Goal: Information Seeking & Learning: Learn about a topic

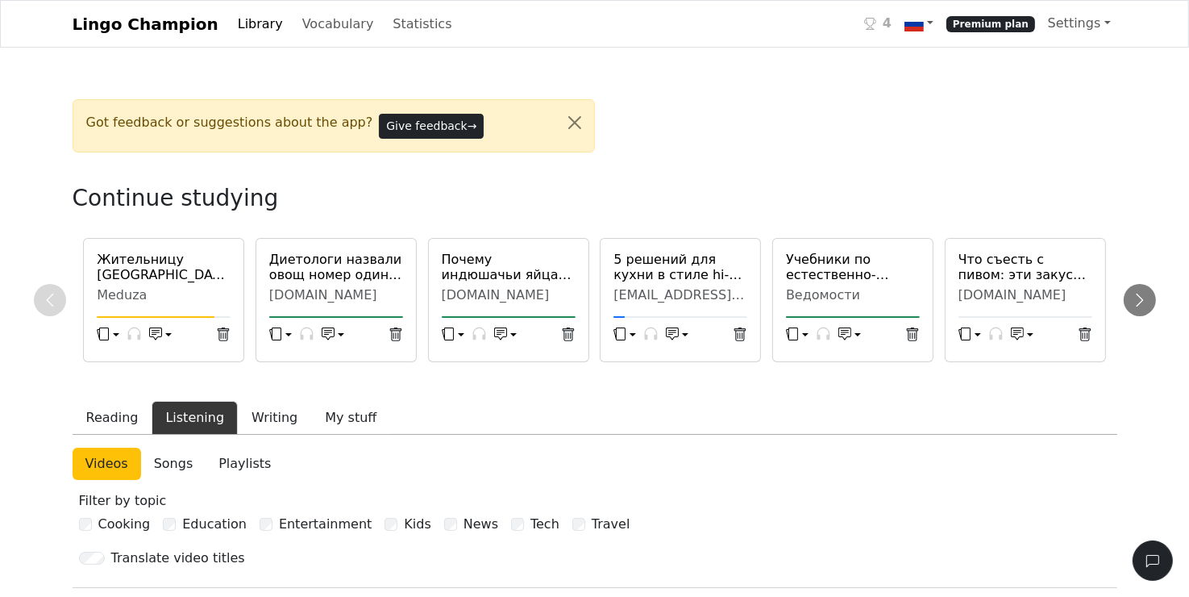
click at [182, 300] on div "Meduza" at bounding box center [164, 295] width 134 height 16
click at [156, 334] on icon "button" at bounding box center [156, 332] width 8 height 5
click at [134, 277] on h6 "Жительницу [GEOGRAPHIC_DATA], накормившую родственников блюдом с бледной поганк…" at bounding box center [164, 267] width 134 height 31
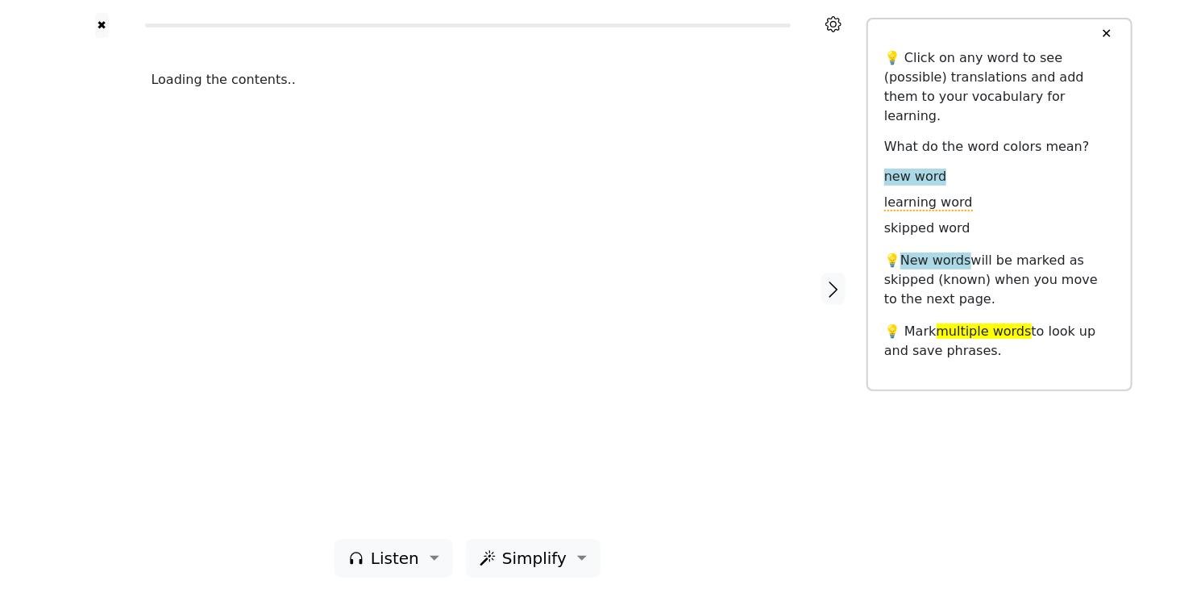
click at [134, 277] on div at bounding box center [102, 288] width 67 height 501
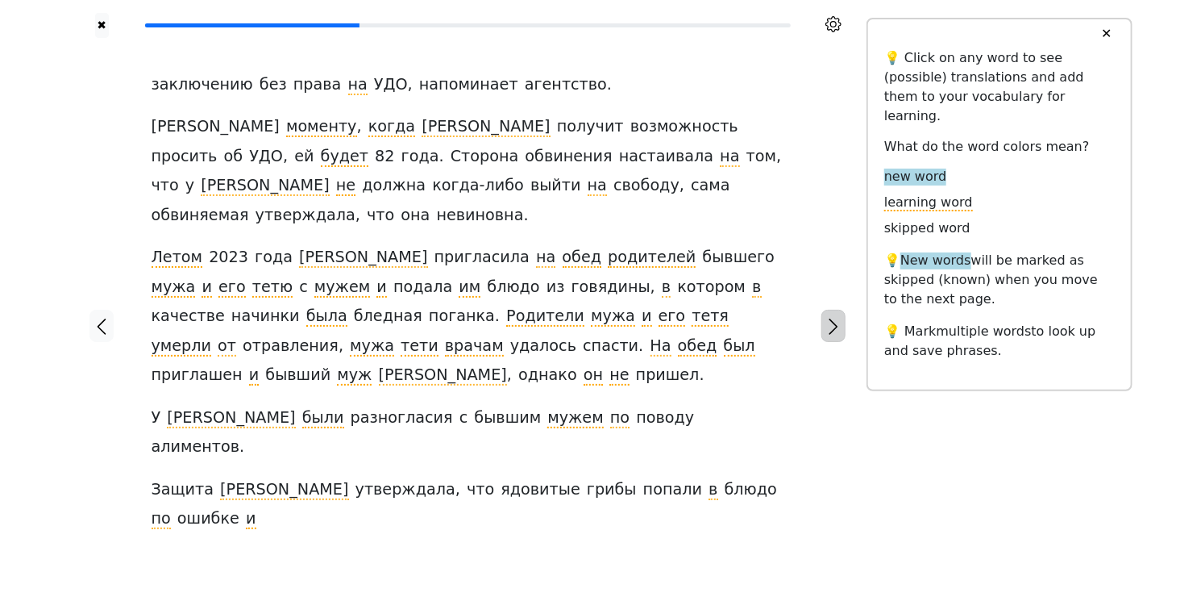
click at [834, 317] on icon "button" at bounding box center [833, 326] width 19 height 19
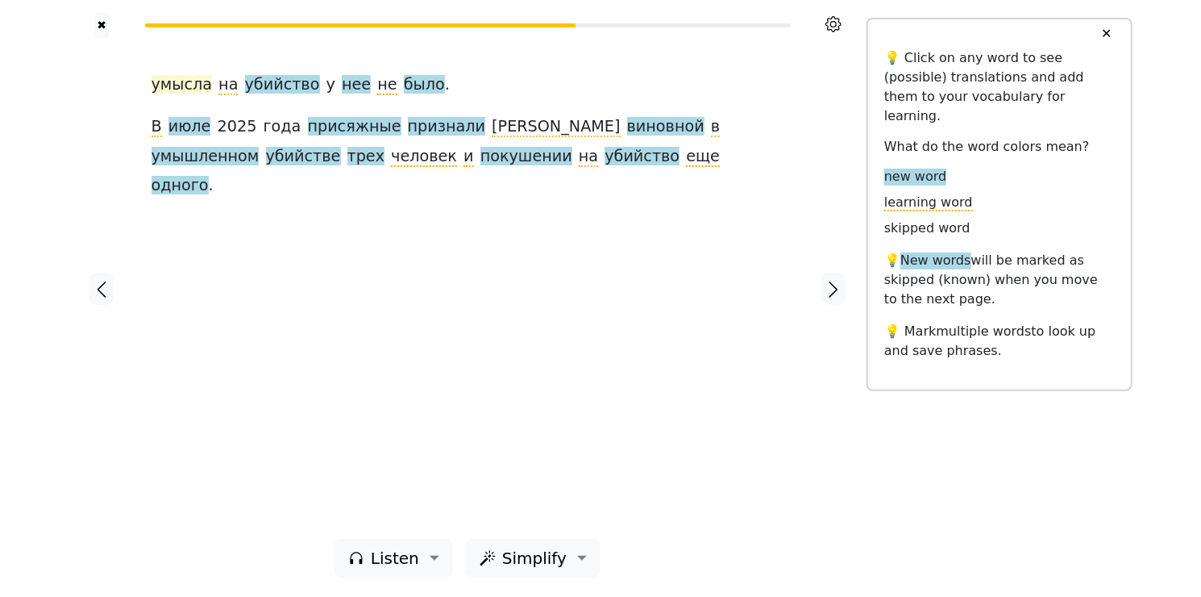
click at [197, 83] on span "умысла" at bounding box center [182, 85] width 61 height 20
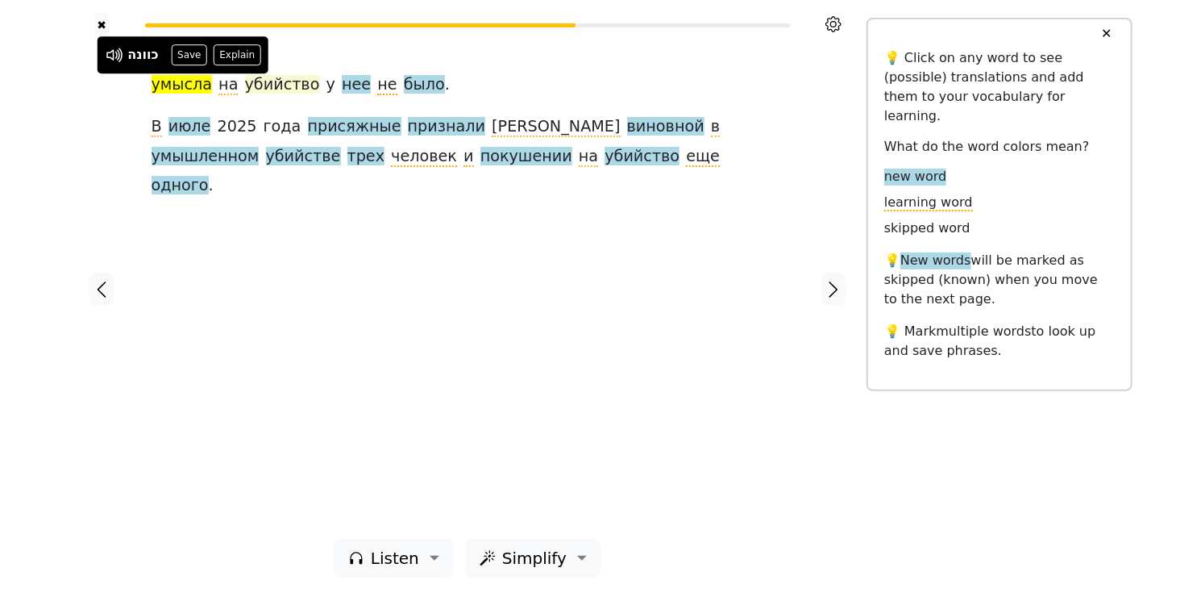
click at [282, 85] on span "убийство" at bounding box center [282, 85] width 75 height 20
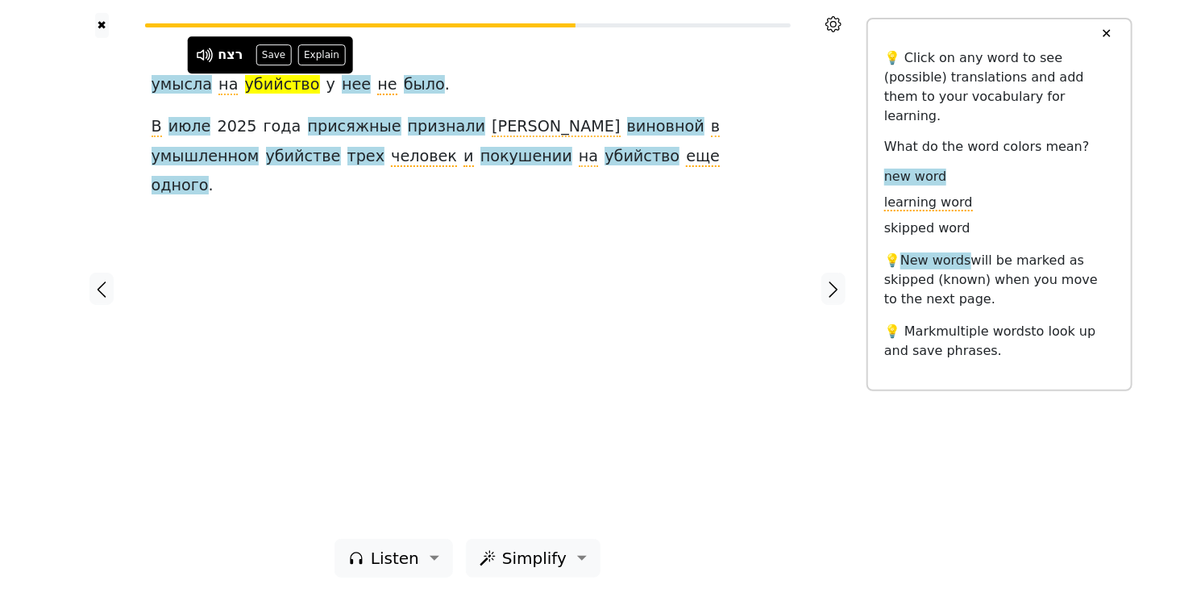
click at [272, 81] on span "убийство" at bounding box center [282, 85] width 75 height 20
click at [342, 87] on span "нее" at bounding box center [356, 85] width 29 height 20
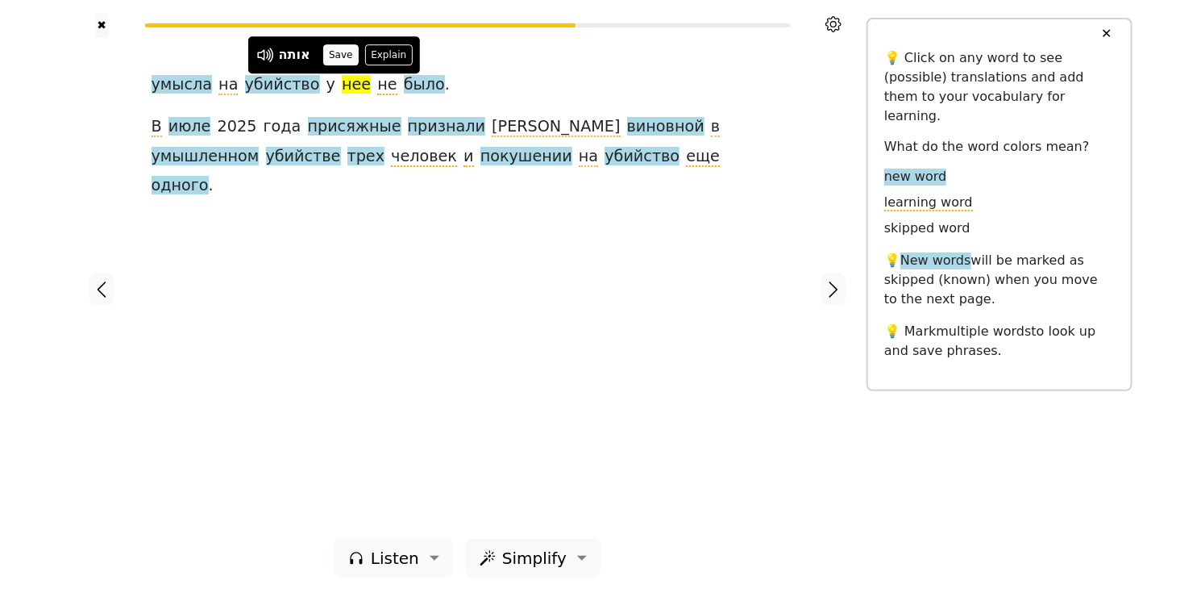
click at [339, 56] on button "Save" at bounding box center [340, 54] width 35 height 21
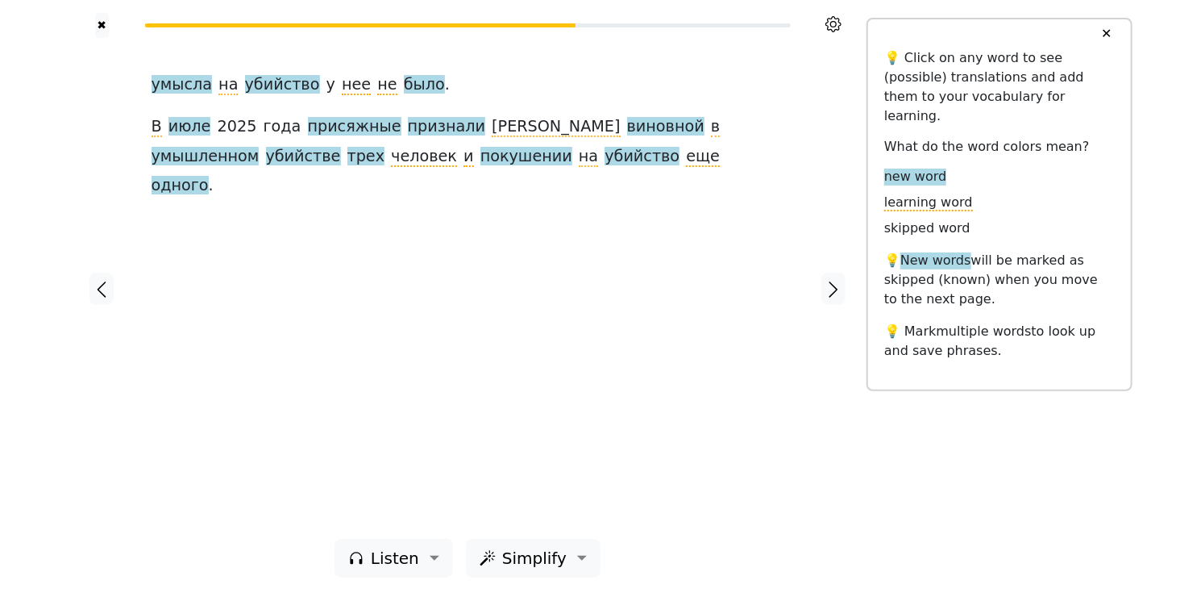
click at [413, 84] on div "умысла на убийство у нее не было . В [DATE] присяжные признали [PERSON_NAME] ви…" at bounding box center [468, 135] width 633 height 131
click at [404, 86] on span "было" at bounding box center [424, 85] width 41 height 20
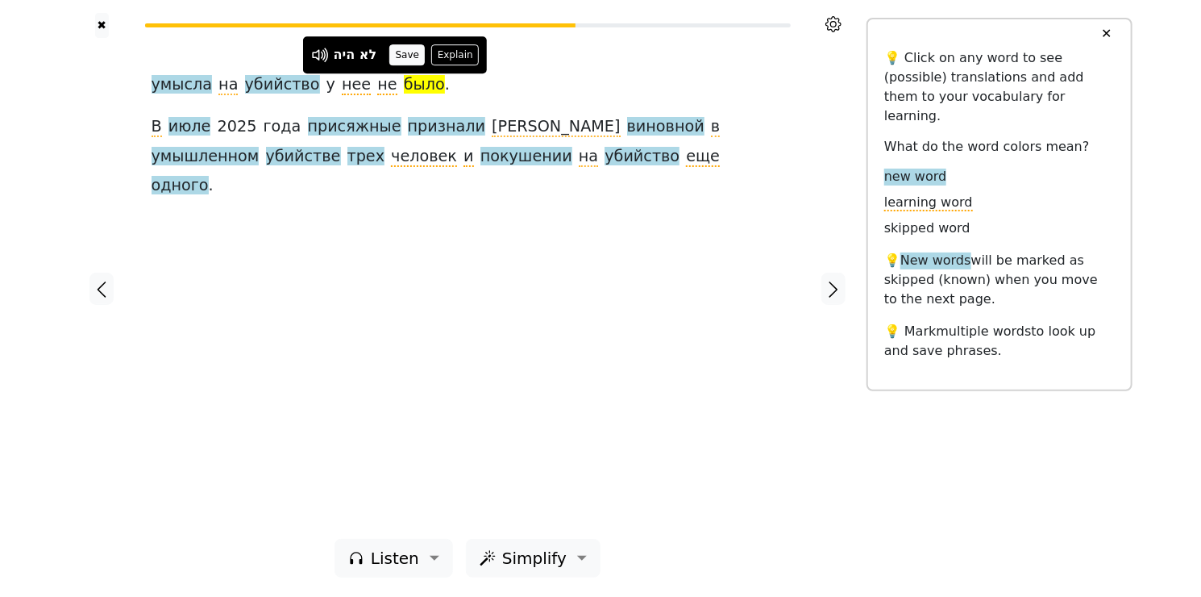
click at [408, 56] on button "Save" at bounding box center [406, 54] width 35 height 21
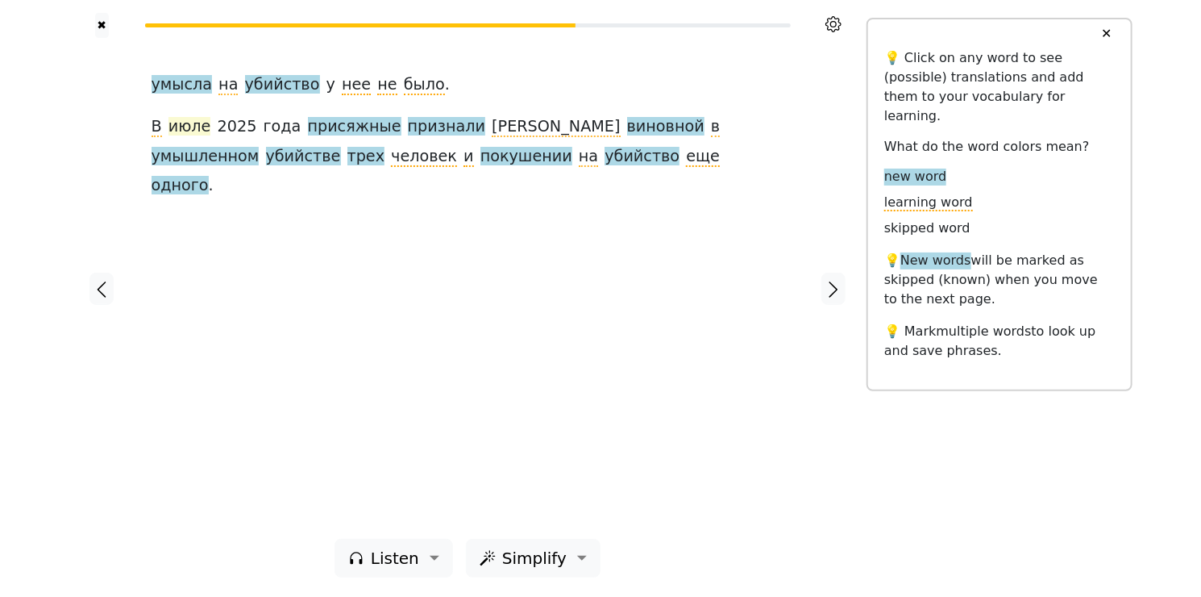
click at [185, 131] on span "июле" at bounding box center [190, 127] width 43 height 20
click at [192, 102] on button "Save" at bounding box center [190, 97] width 35 height 21
click at [338, 129] on span "присяжные" at bounding box center [355, 127] width 94 height 20
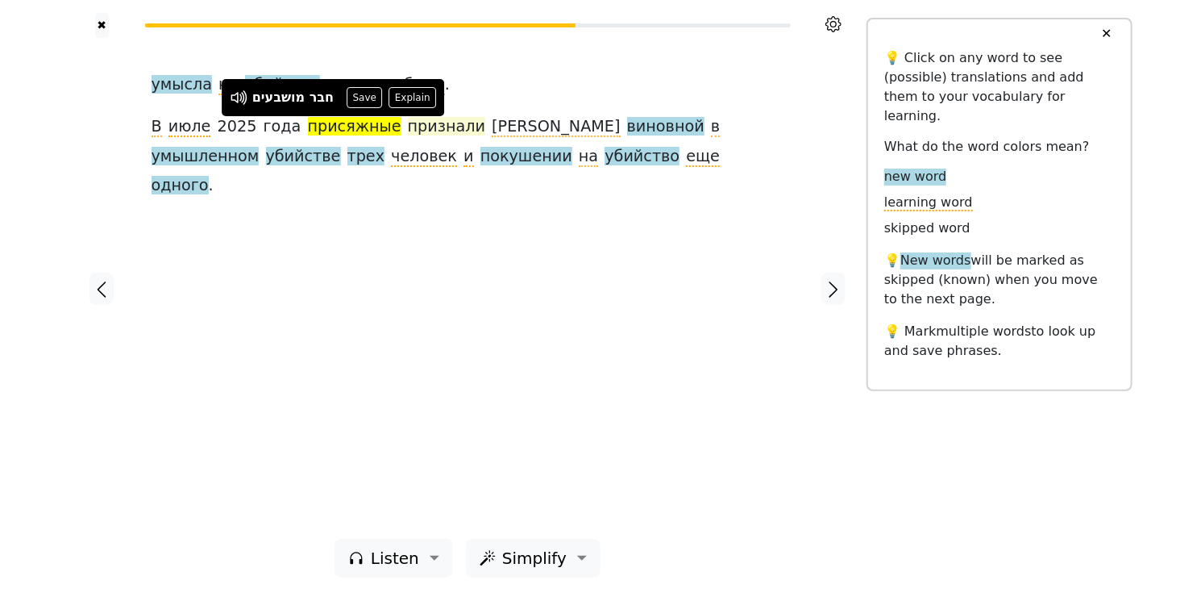
click at [408, 128] on span "признали" at bounding box center [446, 127] width 77 height 20
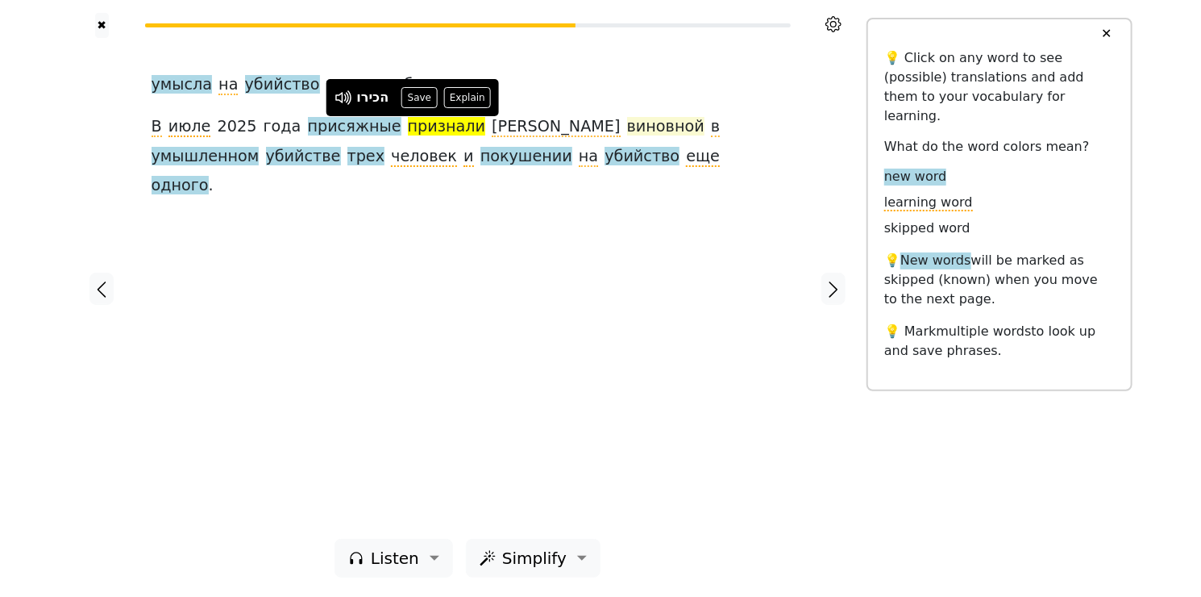
click at [627, 129] on span "виновной" at bounding box center [665, 127] width 77 height 20
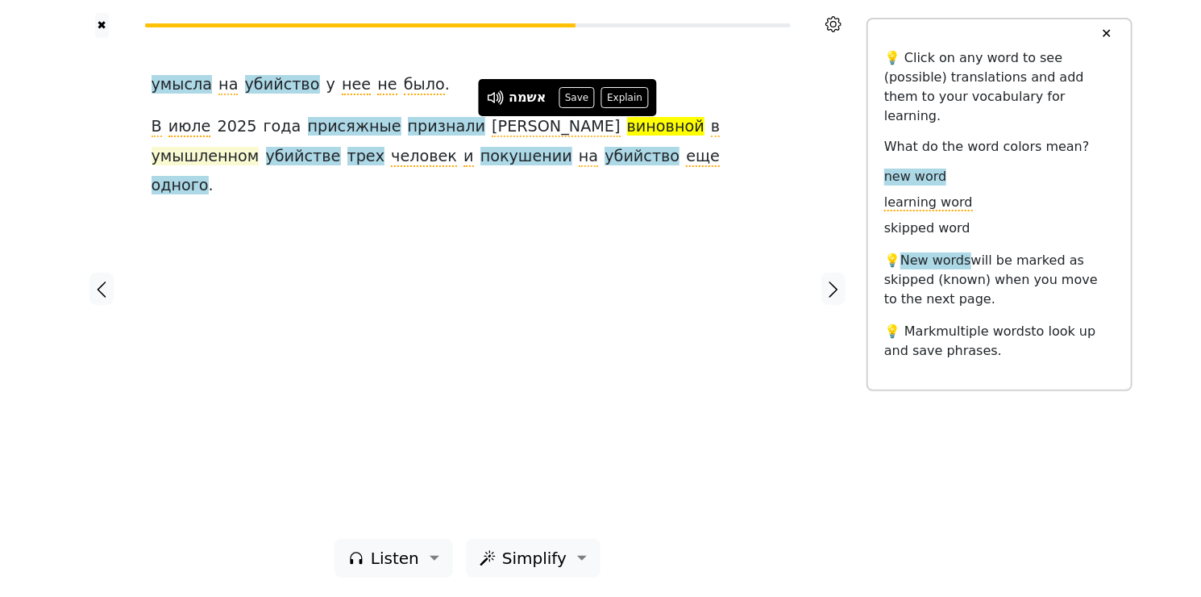
click at [260, 147] on span "умышленном" at bounding box center [206, 157] width 108 height 20
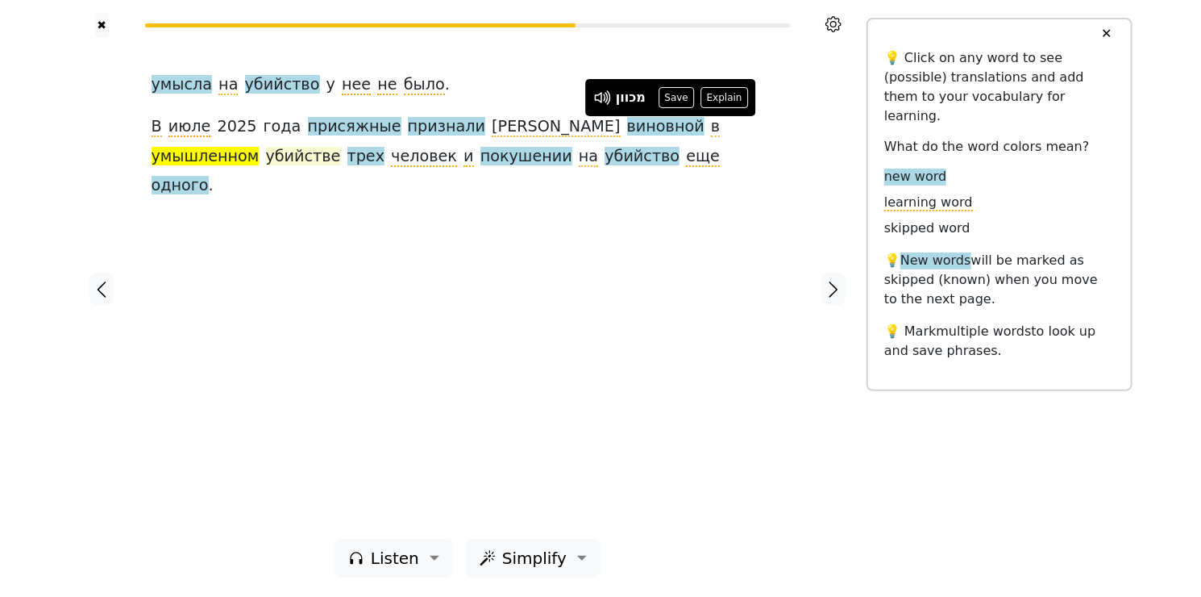
click at [341, 147] on span "убийстве" at bounding box center [303, 157] width 75 height 20
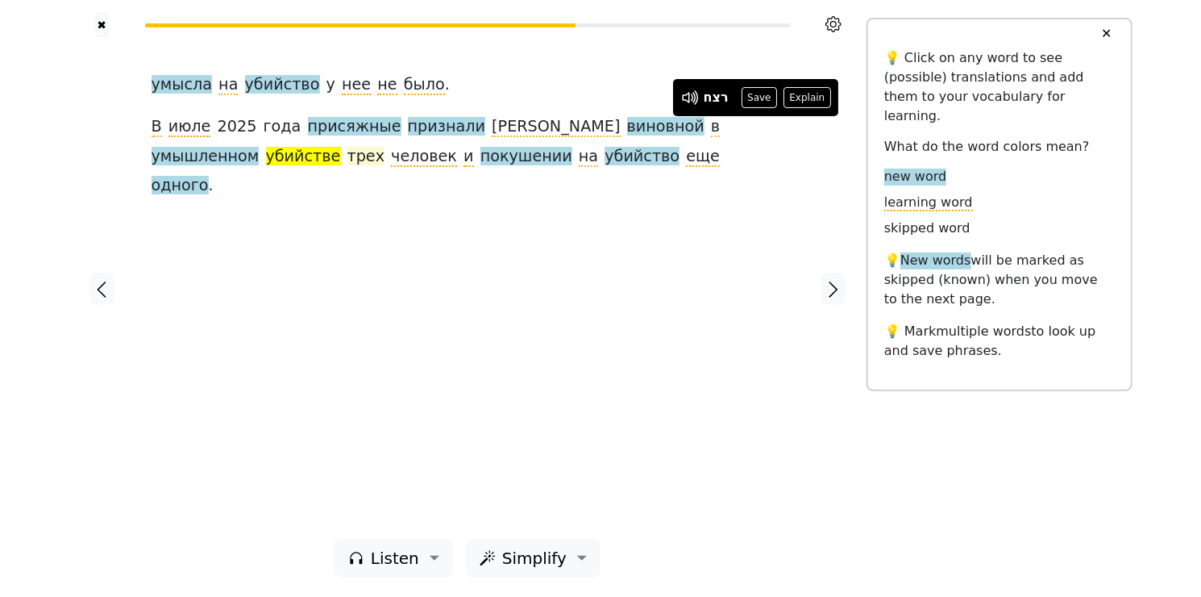
click at [347, 159] on span "трех" at bounding box center [366, 157] width 38 height 20
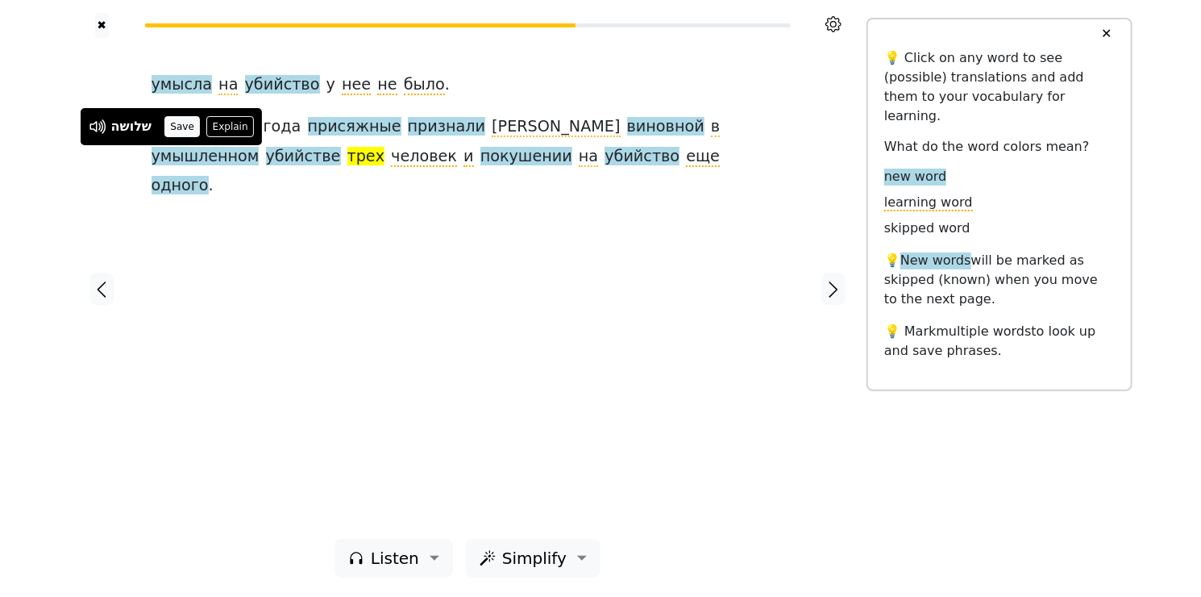
click at [181, 127] on button "Save" at bounding box center [181, 126] width 35 height 21
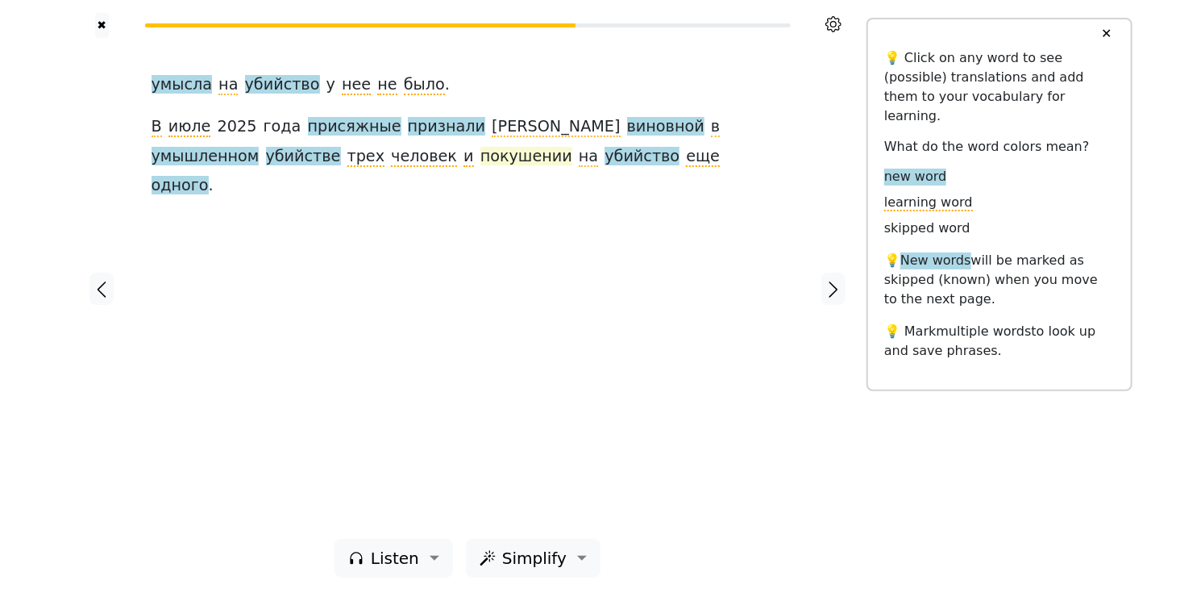
click at [481, 165] on span "покушении" at bounding box center [527, 157] width 92 height 20
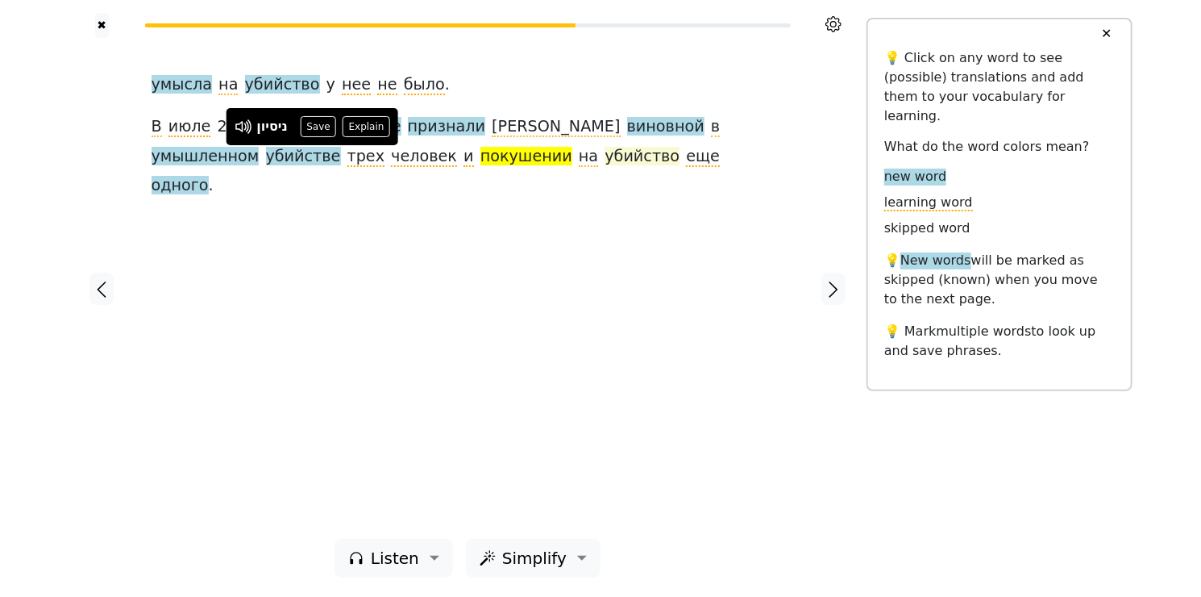
click at [605, 158] on span "убийство" at bounding box center [642, 157] width 75 height 20
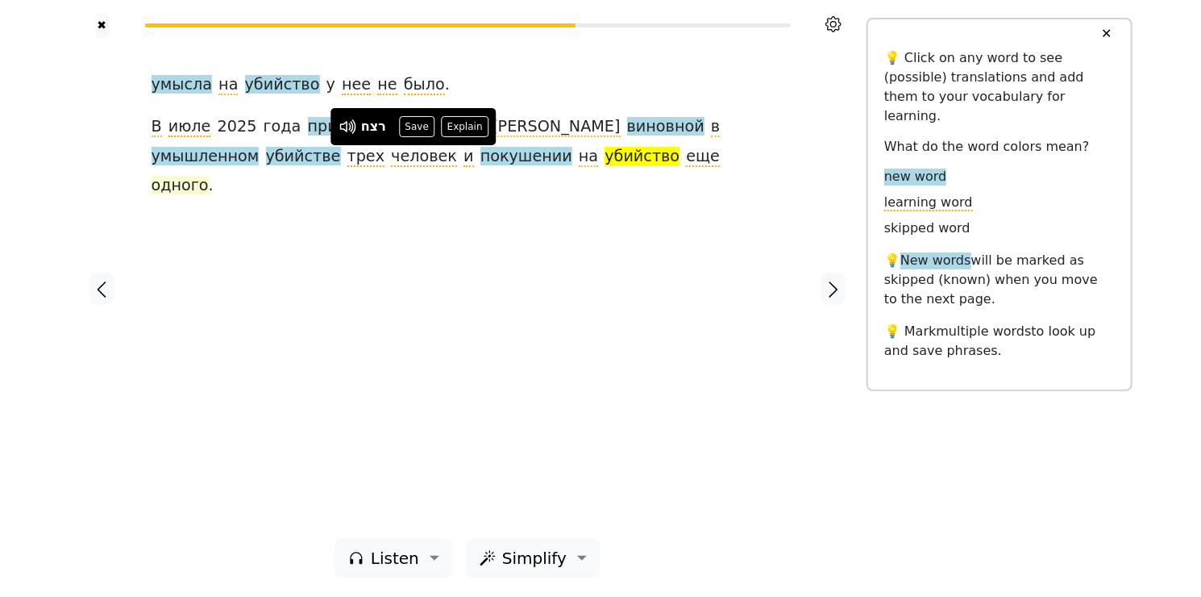
click at [209, 176] on span "одного" at bounding box center [180, 186] width 57 height 20
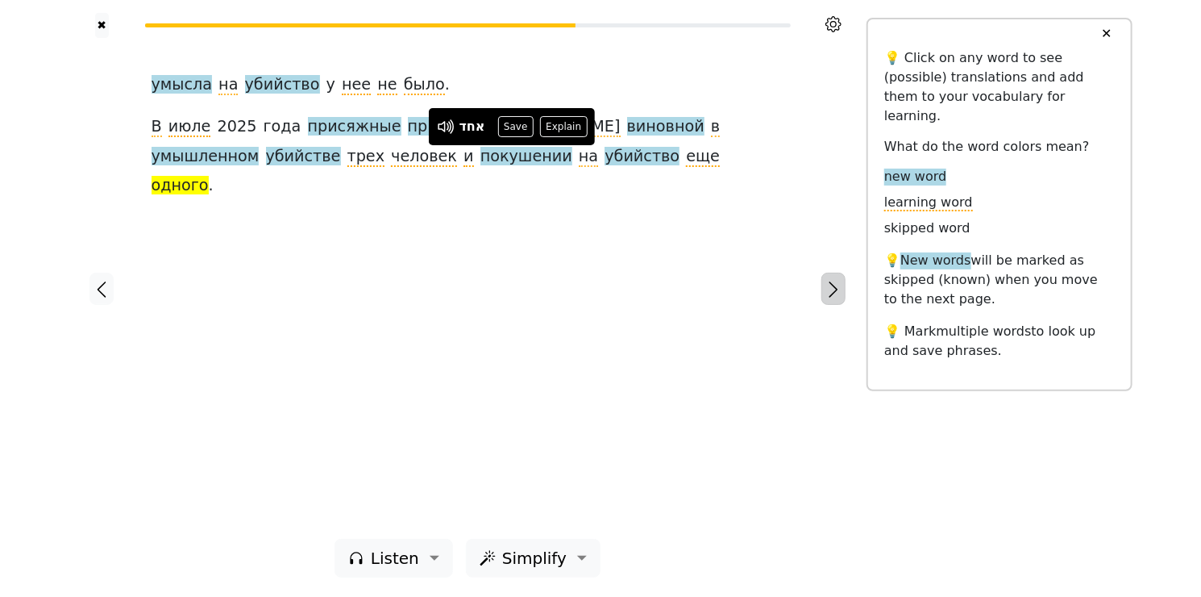
click at [841, 287] on icon "button" at bounding box center [833, 289] width 19 height 19
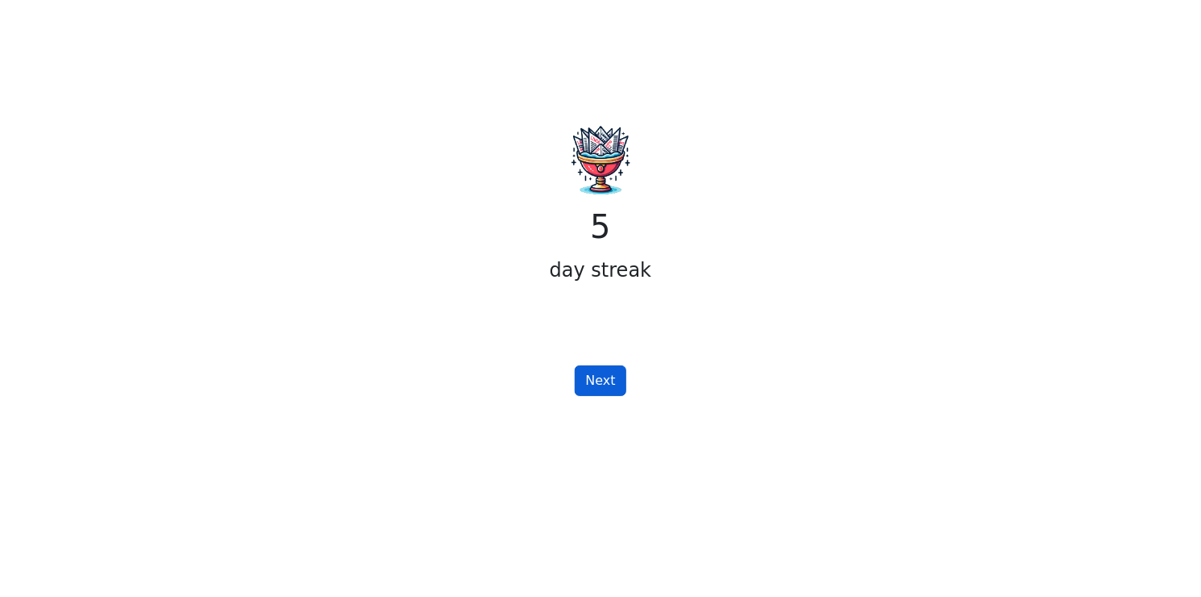
click at [608, 377] on button "Next" at bounding box center [600, 380] width 51 height 31
